Goal: Task Accomplishment & Management: Use online tool/utility

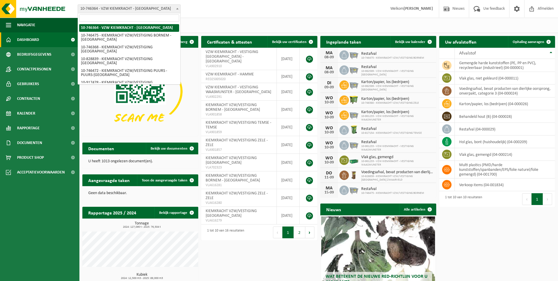
click at [169, 9] on span "10-746364 - VZW KIEMKRACHT - [GEOGRAPHIC_DATA]" at bounding box center [129, 9] width 102 height 8
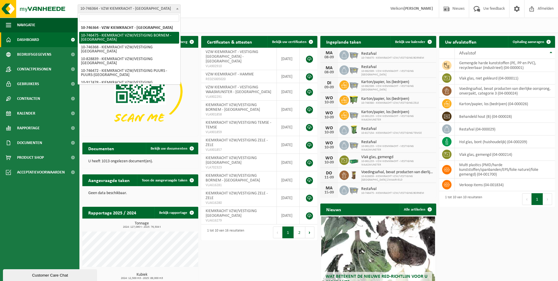
select select "5837"
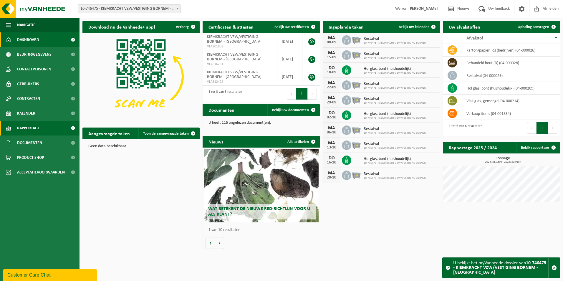
click at [30, 124] on span "Rapportage" at bounding box center [28, 128] width 23 height 15
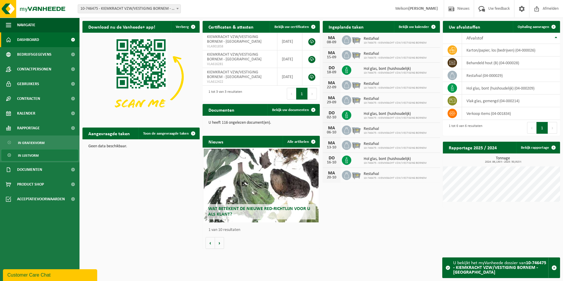
click at [34, 154] on span "In lijstvorm" at bounding box center [28, 155] width 21 height 11
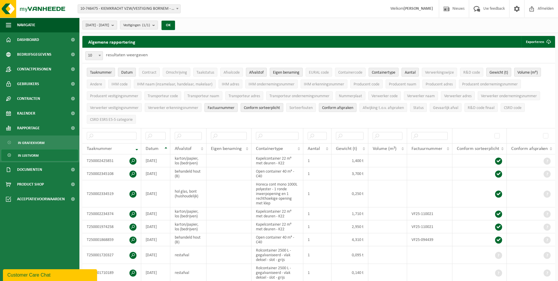
click at [117, 26] on b "submit" at bounding box center [114, 25] width 5 height 8
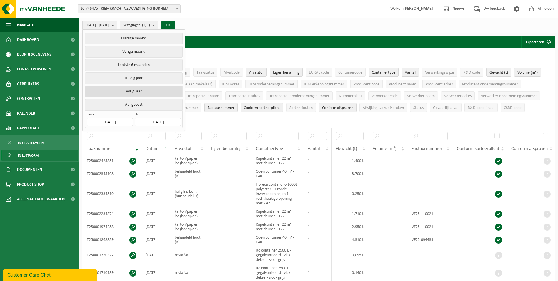
click at [134, 92] on button "Vorig jaar" at bounding box center [133, 92] width 97 height 12
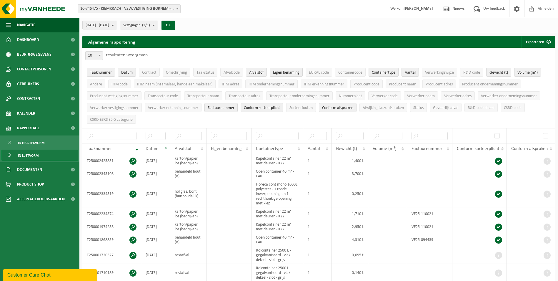
click at [158, 24] on b "submit" at bounding box center [154, 25] width 5 height 8
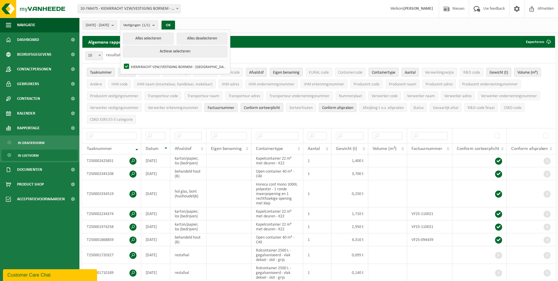
click at [158, 24] on b "submit" at bounding box center [154, 25] width 5 height 9
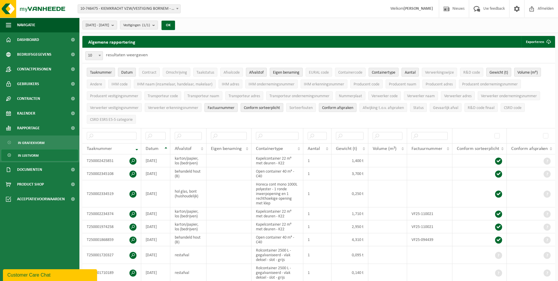
click at [103, 74] on span "Taaknummer" at bounding box center [101, 72] width 22 height 4
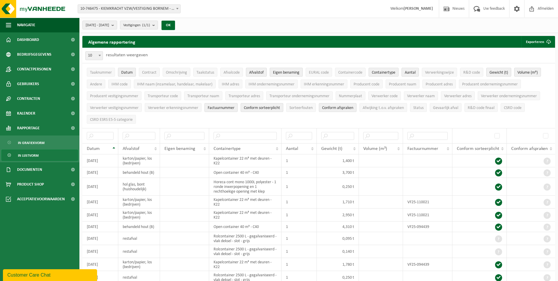
click at [283, 73] on span "Eigen benaming" at bounding box center [286, 72] width 26 height 4
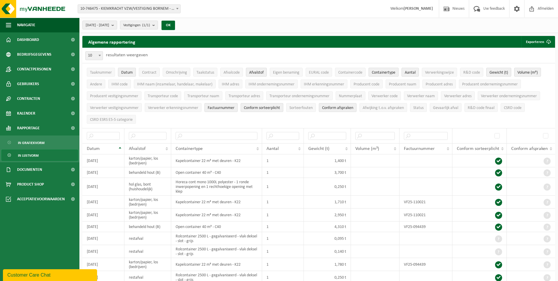
click at [383, 73] on span "Containertype" at bounding box center [384, 72] width 24 height 4
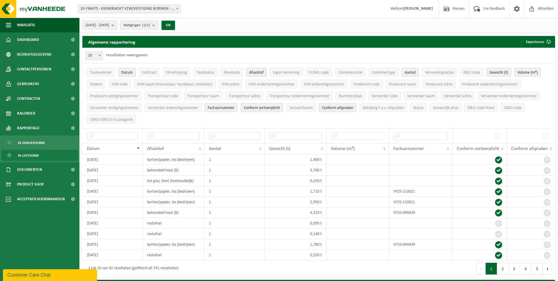
click at [411, 73] on span "Aantal" at bounding box center [410, 72] width 11 height 4
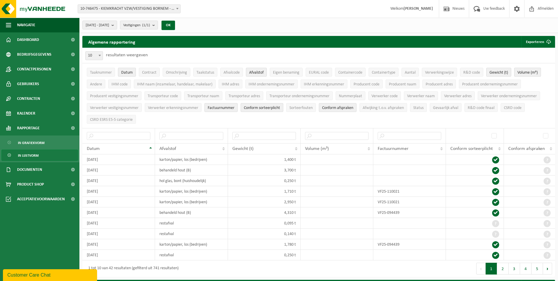
click at [534, 71] on span "Volume (m³)" at bounding box center [528, 72] width 20 height 4
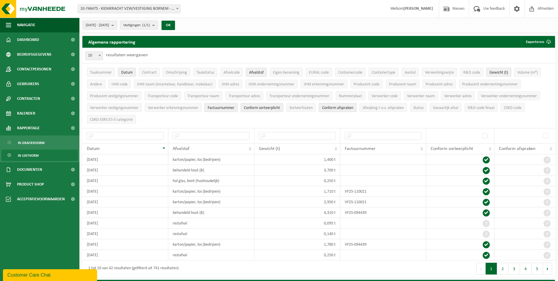
click at [334, 109] on span "Conform afspraken" at bounding box center [337, 108] width 31 height 4
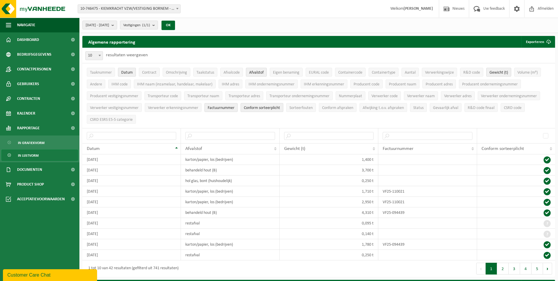
click at [274, 107] on span "Conform sorteerplicht" at bounding box center [262, 108] width 36 height 4
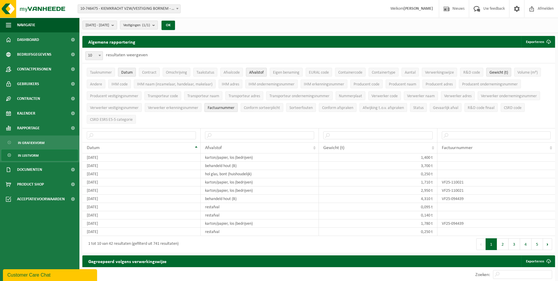
click at [230, 107] on span "Factuurnummer" at bounding box center [221, 108] width 27 height 4
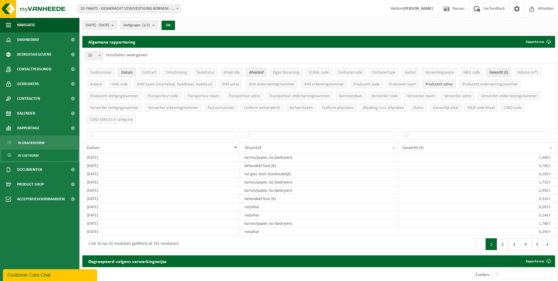
click at [433, 85] on span "Producent adres" at bounding box center [439, 84] width 27 height 4
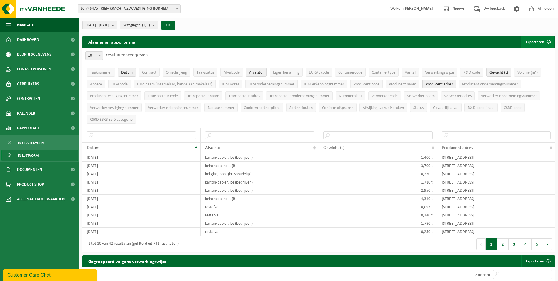
click at [535, 42] on button "Exporteren" at bounding box center [537, 42] width 33 height 12
click at [530, 54] on link "Enkel mijn selectie" at bounding box center [527, 54] width 53 height 12
click at [415, 55] on div "10 25 50 100 10 resultaten weergeven" at bounding box center [318, 55] width 473 height 15
click at [531, 52] on link "Enkel mijn selectie" at bounding box center [527, 54] width 53 height 12
click at [205, 31] on div "2024-01-01 - 2024-12-31 Huidige maand Vorige maand Laatste 6 maanden Huidig jaa…" at bounding box center [318, 25] width 479 height 15
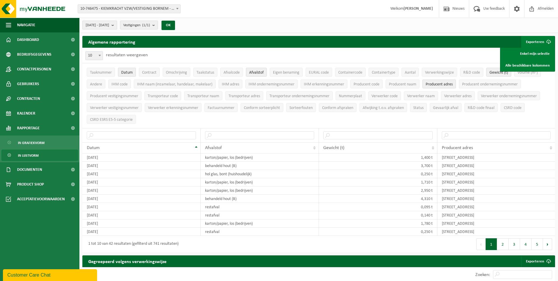
click at [117, 26] on button "2024-01-01 - 2024-12-31" at bounding box center [99, 25] width 35 height 9
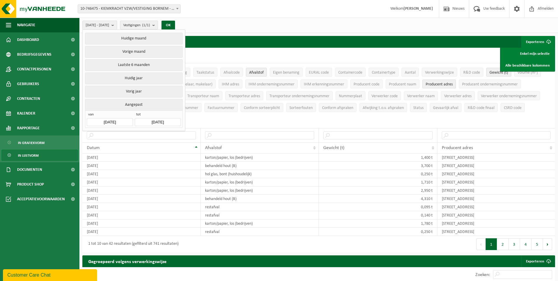
click at [124, 121] on input "2024-01-01" at bounding box center [110, 122] width 46 height 8
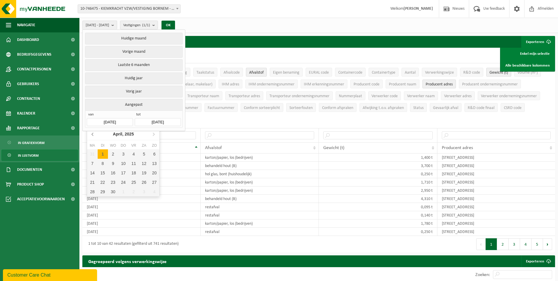
click at [93, 137] on icon at bounding box center [92, 133] width 9 height 9
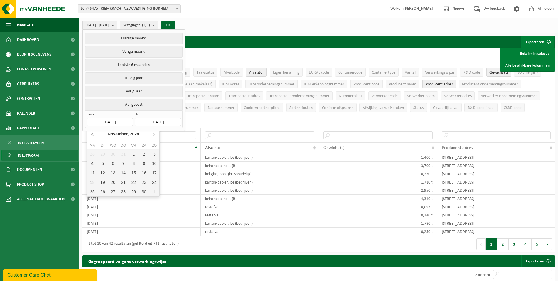
click at [93, 137] on icon at bounding box center [92, 133] width 9 height 9
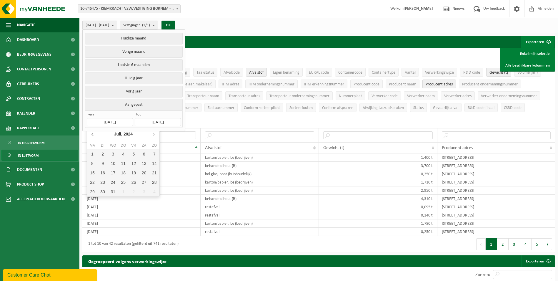
click at [93, 137] on icon at bounding box center [92, 133] width 9 height 9
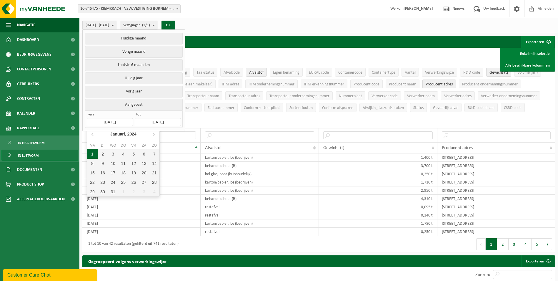
click at [96, 155] on div "1" at bounding box center [92, 153] width 10 height 9
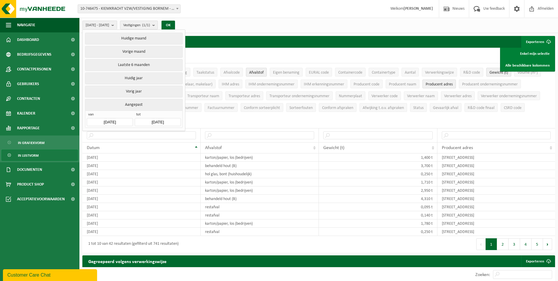
click at [169, 118] on input "2025-09-08" at bounding box center [158, 122] width 46 height 8
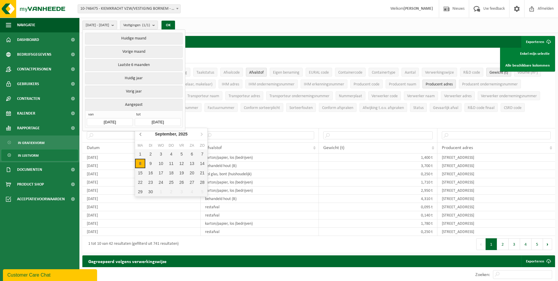
click at [142, 134] on icon at bounding box center [140, 133] width 9 height 9
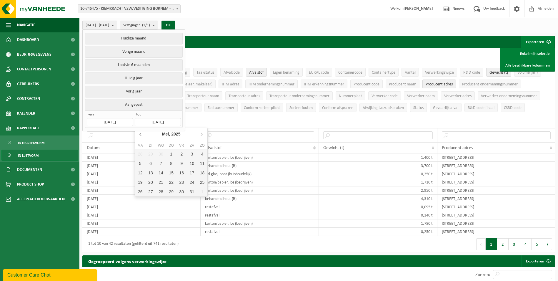
click at [142, 134] on icon at bounding box center [140, 133] width 9 height 9
click at [151, 205] on div "31" at bounding box center [150, 200] width 10 height 9
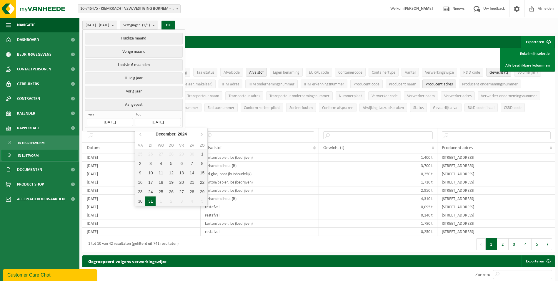
type input "2024-12-31"
type input "2024-01-01"
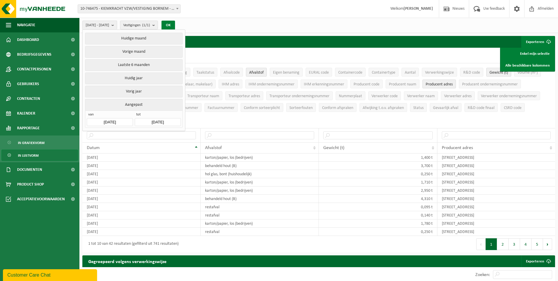
click at [175, 25] on button "OK" at bounding box center [169, 25] width 14 height 9
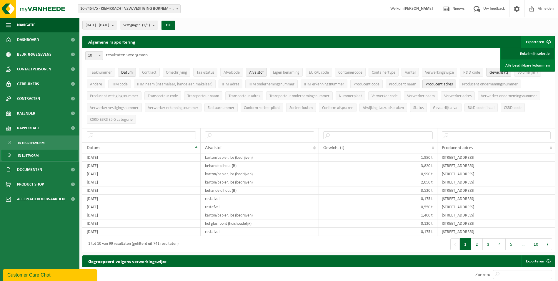
click at [521, 56] on link "Enkel mijn selectie" at bounding box center [527, 54] width 53 height 12
